Goal: Communication & Community: Answer question/provide support

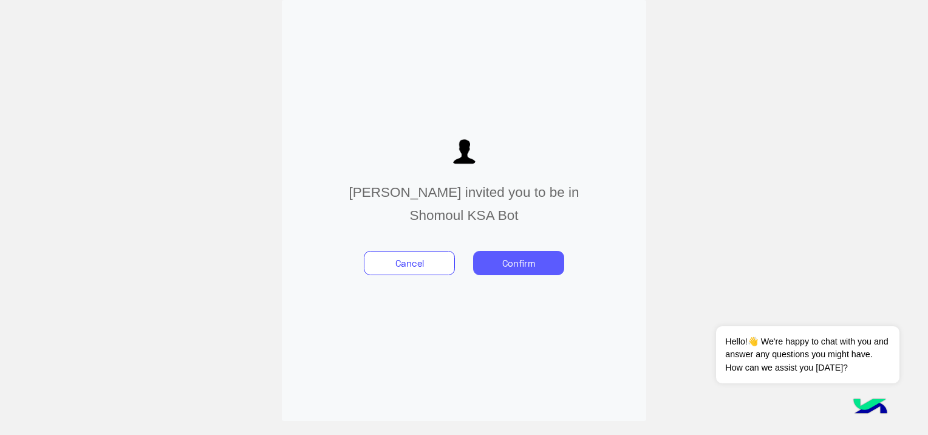
click at [500, 267] on button "Confirm" at bounding box center [518, 263] width 91 height 24
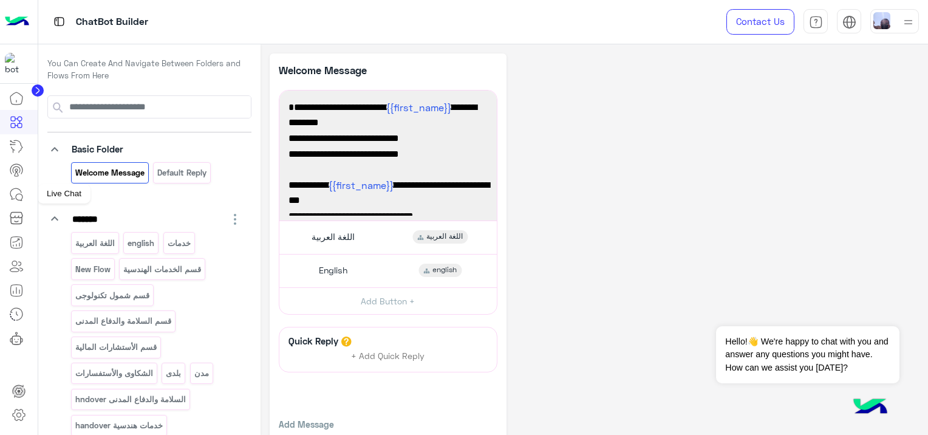
click at [23, 192] on icon at bounding box center [16, 194] width 15 height 15
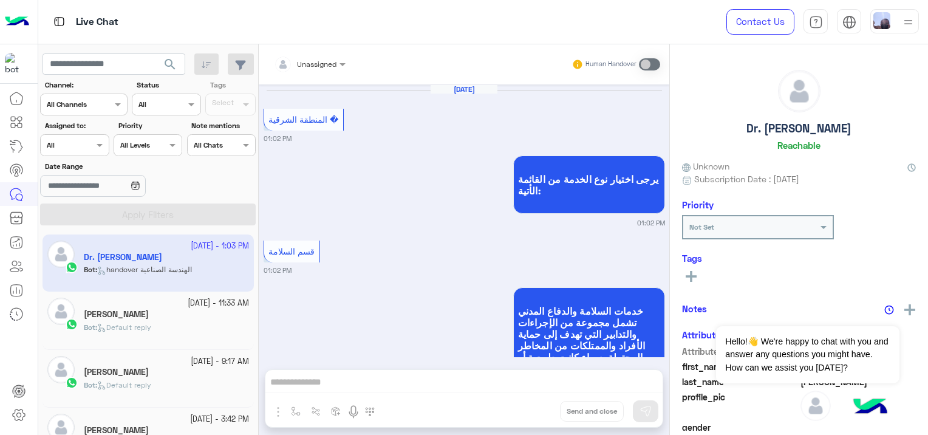
scroll to position [966, 0]
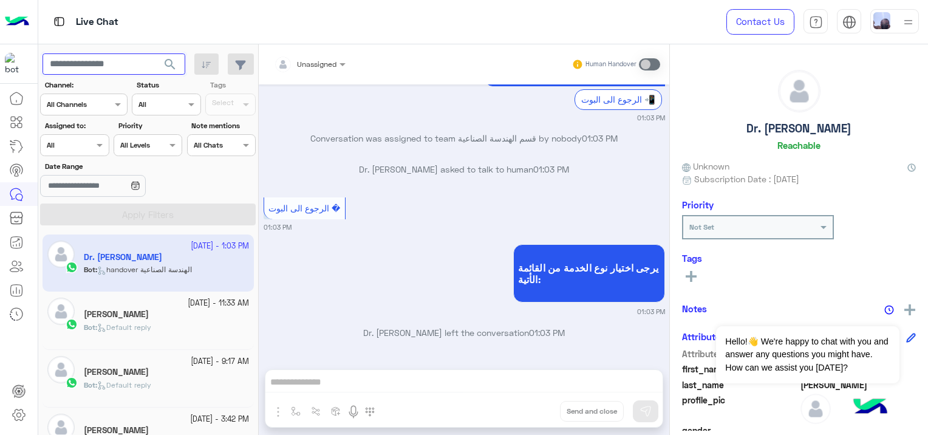
click at [125, 59] on input "text" at bounding box center [114, 64] width 143 height 22
paste input "**********"
type input "**********"
click at [169, 63] on span "search" at bounding box center [170, 64] width 15 height 15
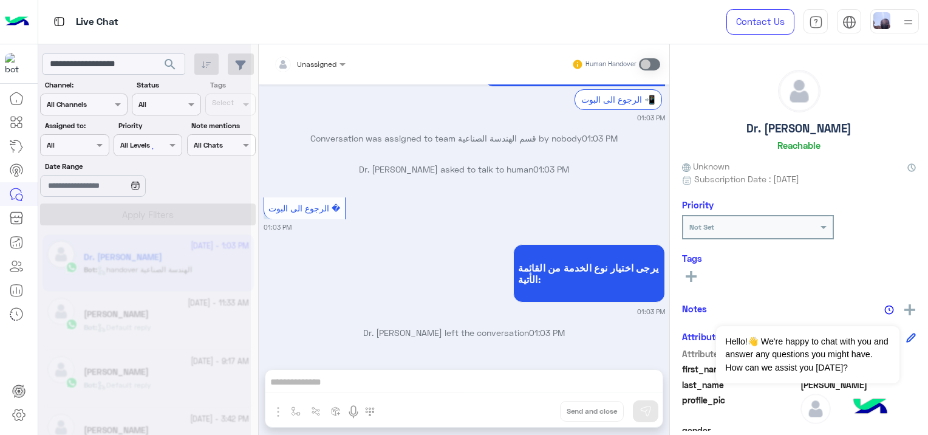
scroll to position [0, 0]
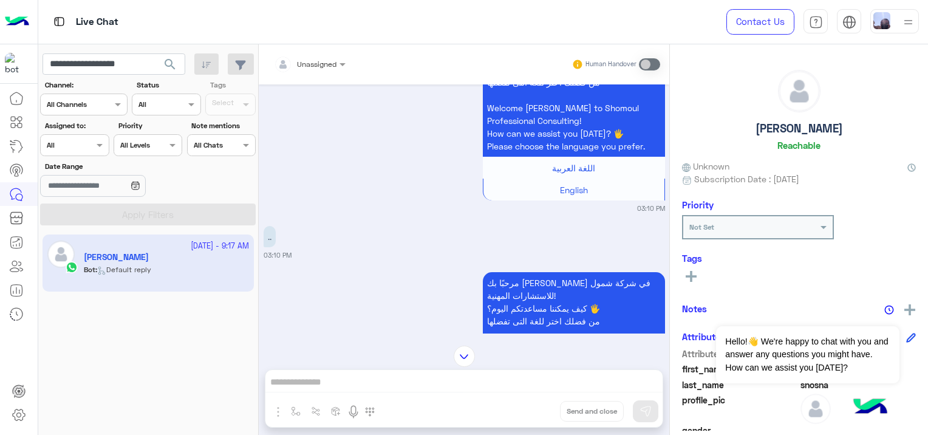
scroll to position [679, 0]
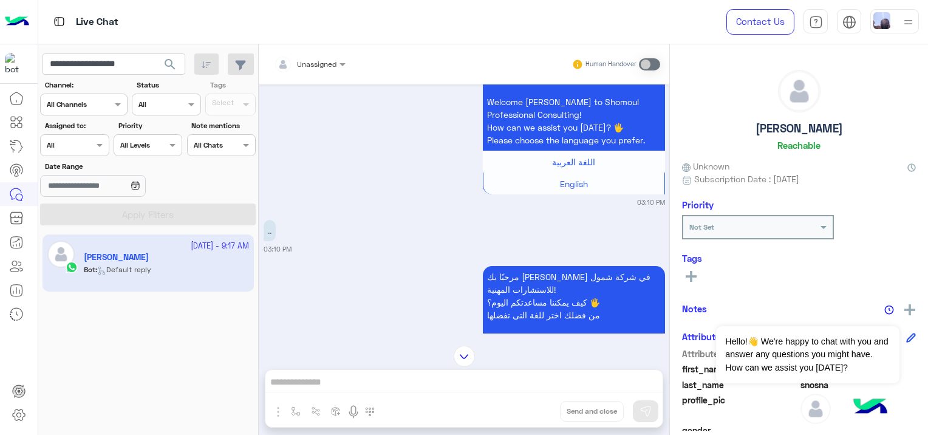
click at [329, 63] on div at bounding box center [310, 62] width 84 height 12
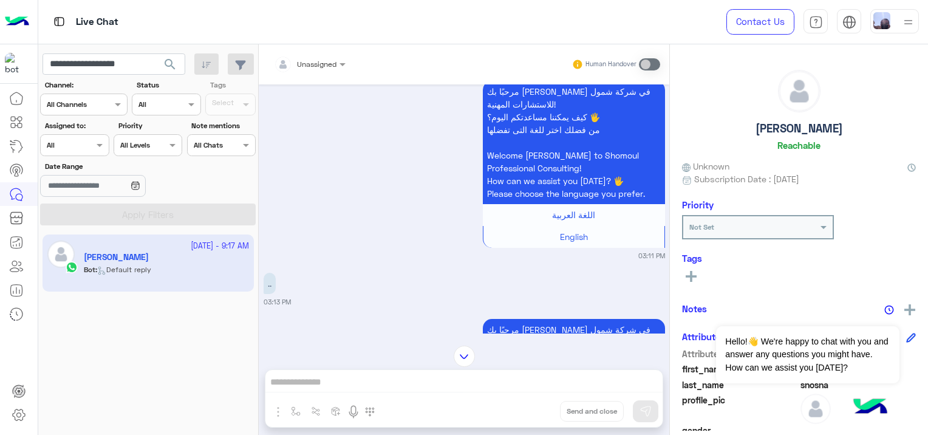
scroll to position [1104, 0]
click at [563, 289] on div ".. 03:13 PM" at bounding box center [464, 286] width 401 height 37
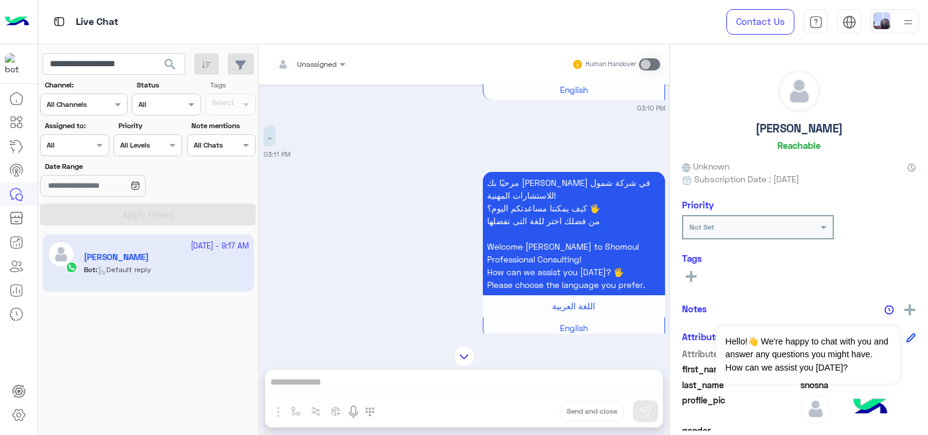
scroll to position [982, 0]
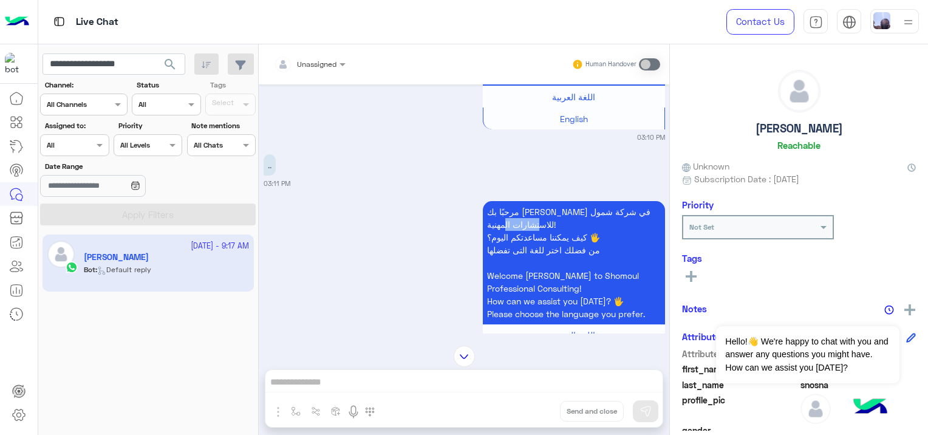
drag, startPoint x: 650, startPoint y: 207, endPoint x: 515, endPoint y: 222, distance: 136.2
click at [515, 222] on p "مرحبًا بك [PERSON_NAME] في شركة شمول للاستشارات المهنية! كيف يمكننا مساعدتكم [D…" at bounding box center [574, 262] width 182 height 123
drag, startPoint x: 515, startPoint y: 222, endPoint x: 494, endPoint y: 275, distance: 57.5
click at [494, 275] on p "مرحبًا بك [PERSON_NAME] في شركة شمول للاستشارات المهنية! كيف يمكننا مساعدتكم [D…" at bounding box center [574, 262] width 182 height 123
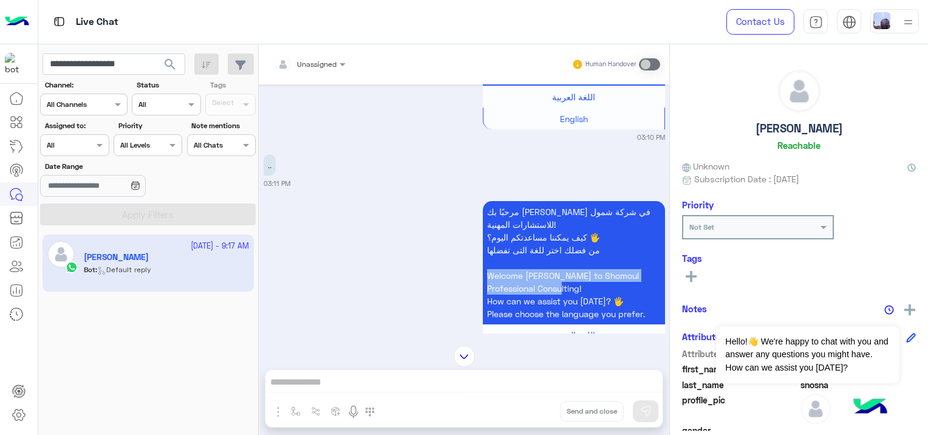
drag, startPoint x: 483, startPoint y: 272, endPoint x: 543, endPoint y: 291, distance: 63.7
click at [543, 291] on p "مرحبًا بك [PERSON_NAME] في شركة شمول للاستشارات المهنية! كيف يمكننا مساعدتكم [D…" at bounding box center [574, 262] width 182 height 123
copy p "Welcome [PERSON_NAME] to Shomoul Professional Consulting!"
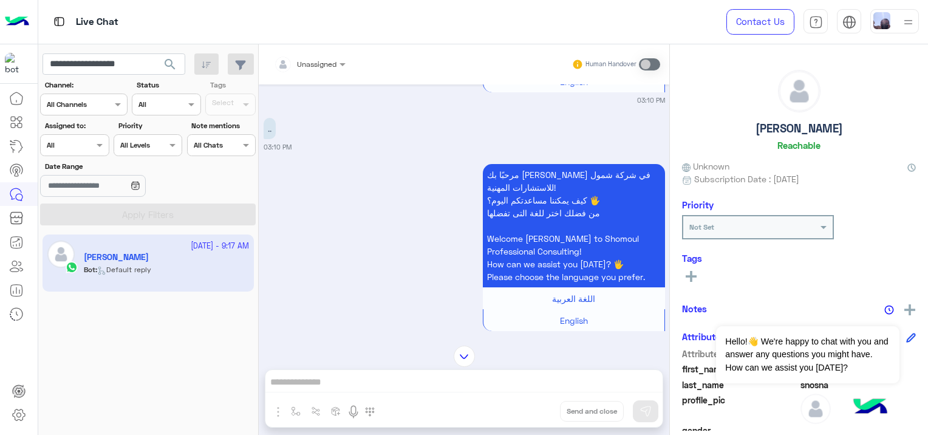
scroll to position [800, 0]
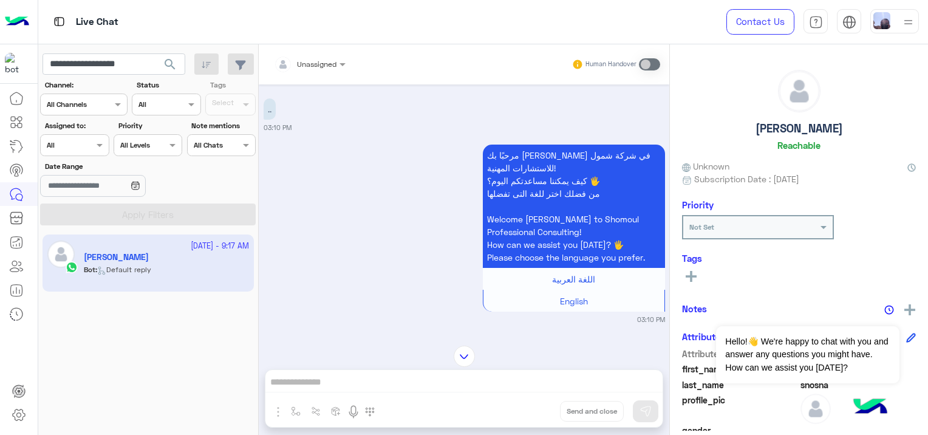
click at [217, 257] on app-inbox-user "[DATE] - 9:17 AM [PERSON_NAME] : Default reply" at bounding box center [148, 262] width 211 height 57
drag, startPoint x: 634, startPoint y: 318, endPoint x: 652, endPoint y: 318, distance: 18.2
click at [652, 318] on small "03:10 PM" at bounding box center [651, 320] width 28 height 10
click at [137, 60] on input "**********" at bounding box center [114, 64] width 143 height 22
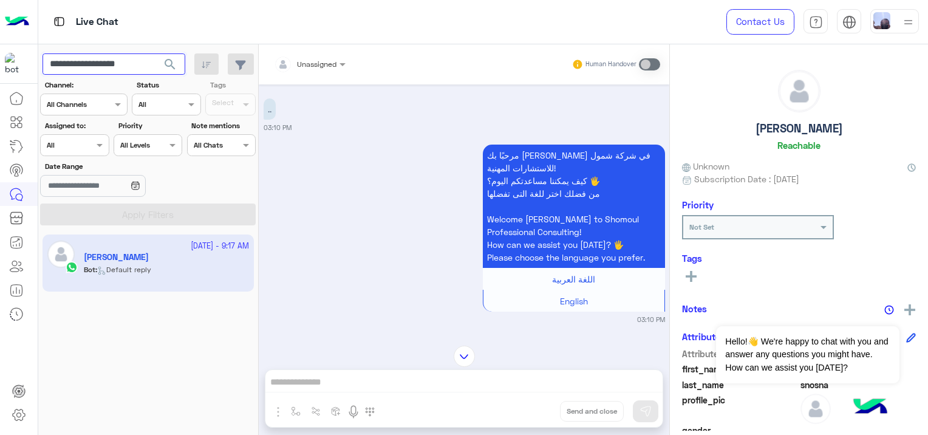
click at [137, 60] on input "**********" at bounding box center [114, 64] width 143 height 22
click at [170, 61] on span "search" at bounding box center [170, 64] width 15 height 15
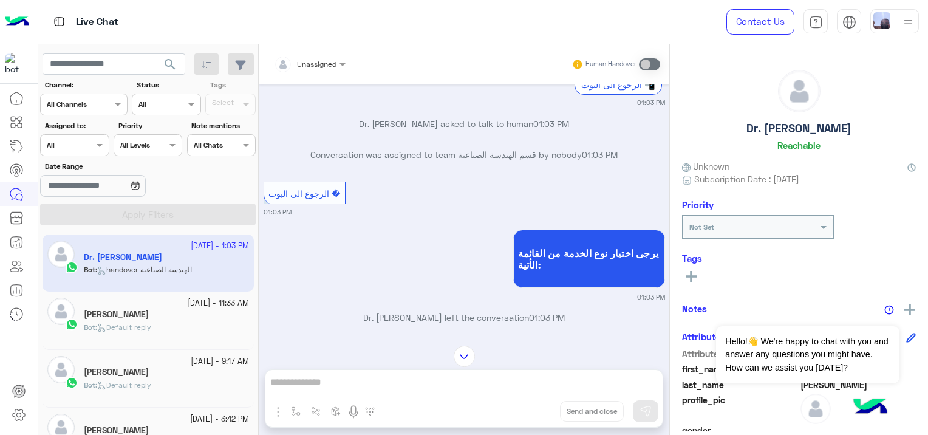
scroll to position [2400, 0]
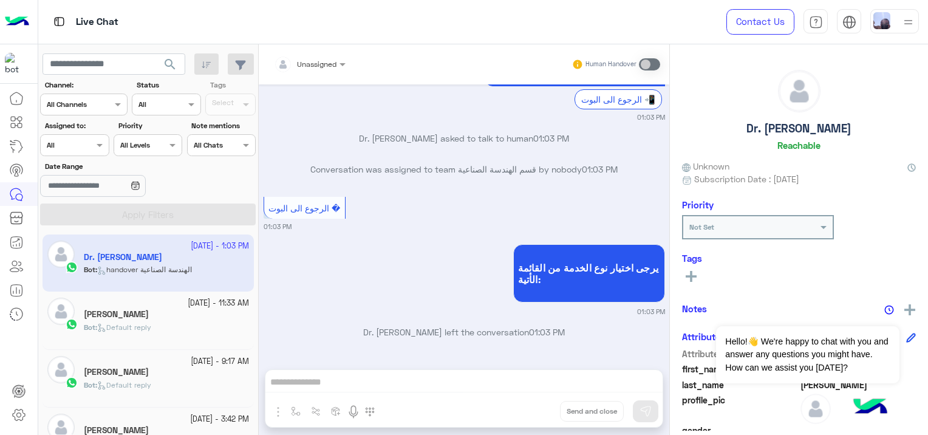
click at [153, 313] on div "[PERSON_NAME]" at bounding box center [166, 315] width 165 height 13
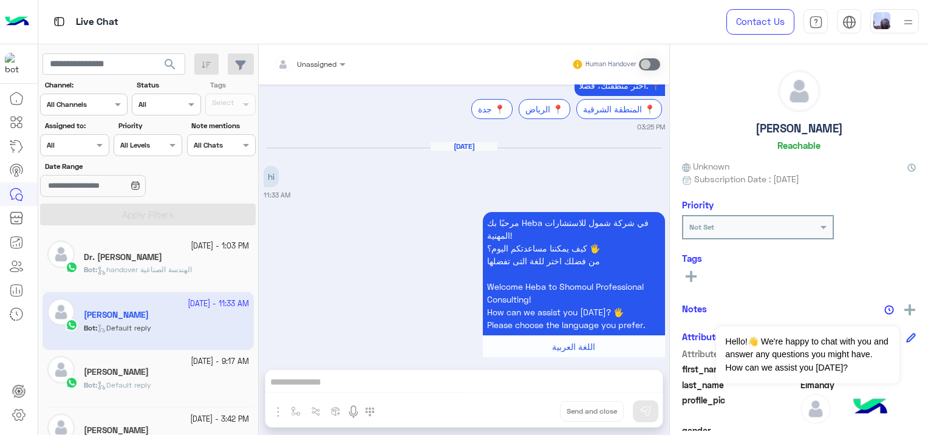
scroll to position [1277, 0]
